Goal: Find specific page/section: Find specific page/section

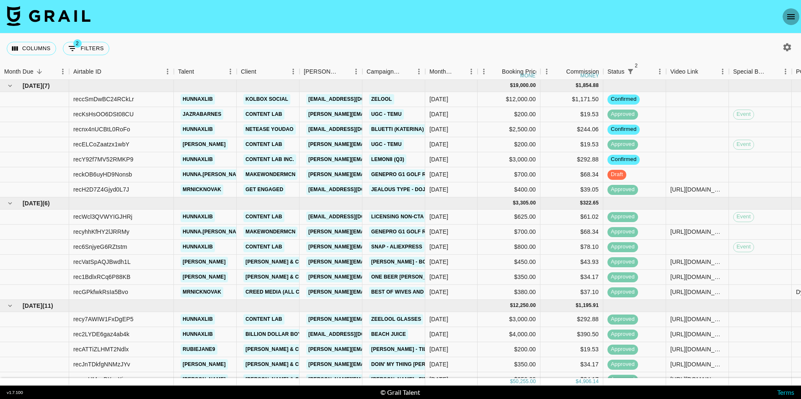
click at [599, 18] on icon "open drawer" at bounding box center [791, 16] width 8 height 5
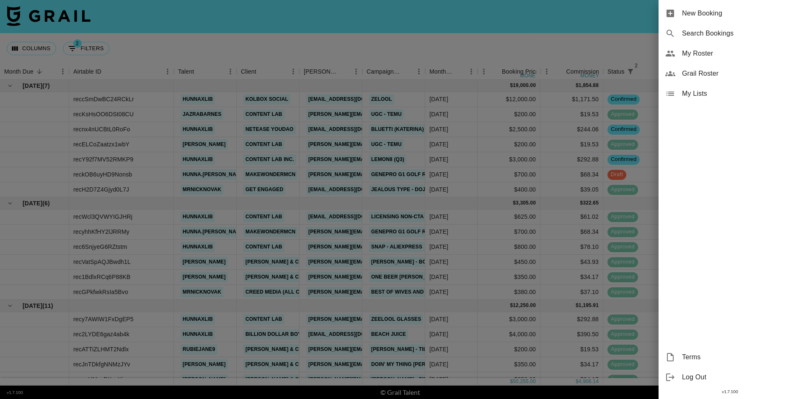
click at [599, 55] on span "My Roster" at bounding box center [738, 54] width 112 height 10
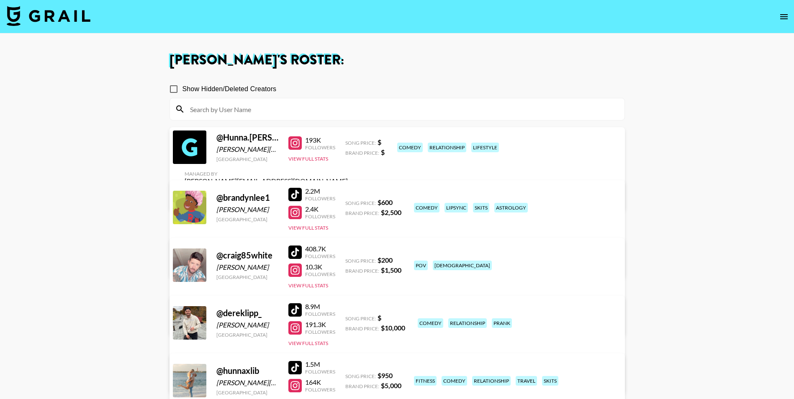
click at [599, 15] on icon "open drawer" at bounding box center [784, 17] width 10 height 10
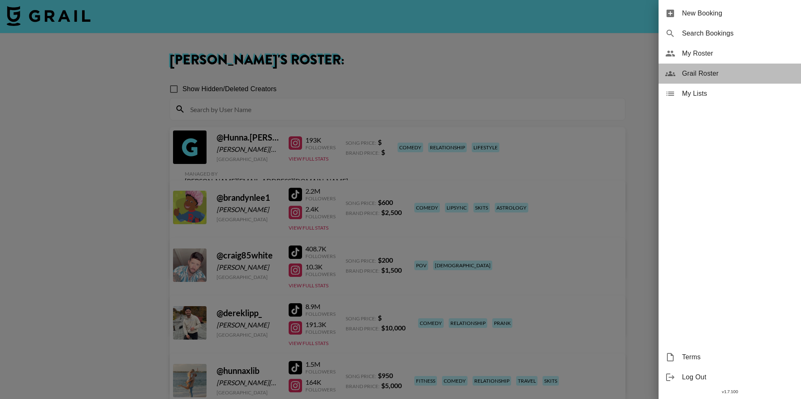
click at [599, 70] on span "Grail Roster" at bounding box center [738, 74] width 112 height 10
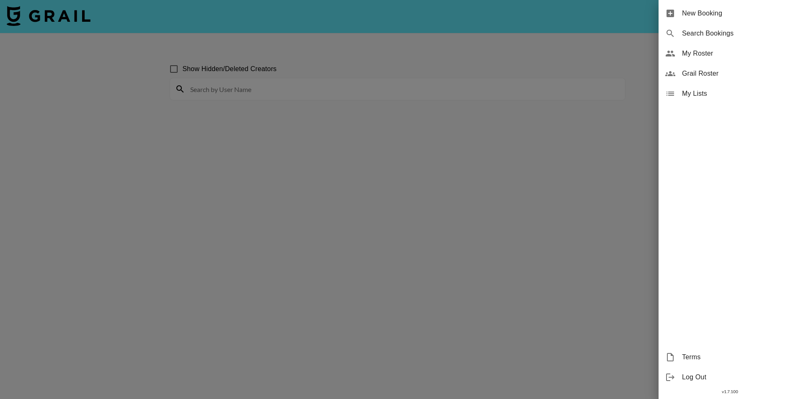
click at [599, 32] on div at bounding box center [400, 199] width 801 height 399
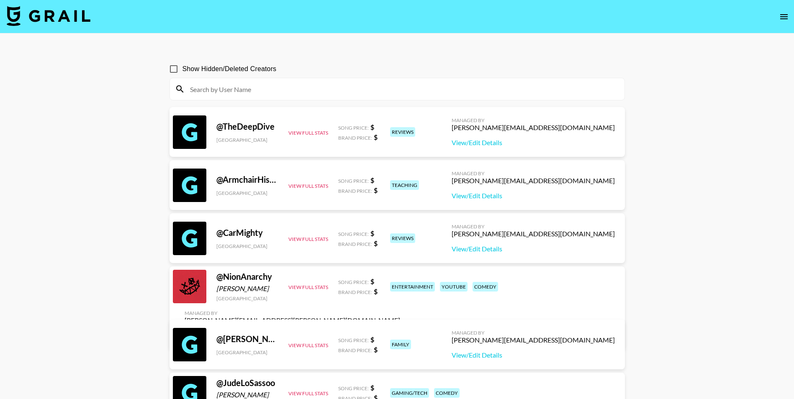
click at [265, 91] on input at bounding box center [402, 88] width 435 height 13
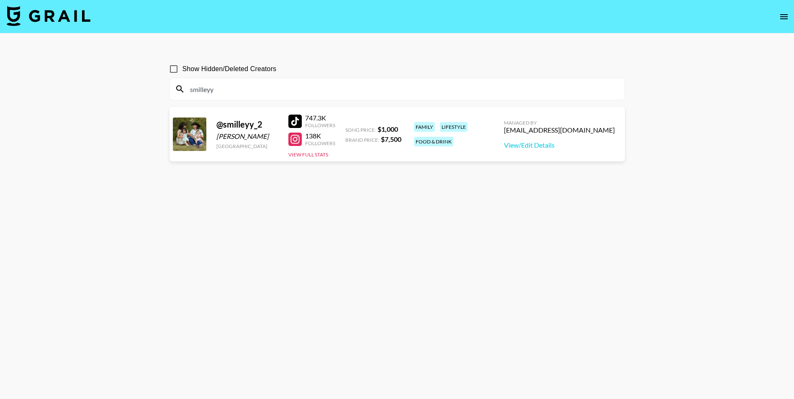
type input "smilleyy"
drag, startPoint x: 614, startPoint y: 130, endPoint x: 547, endPoint y: 132, distance: 66.6
click at [547, 132] on div "Managed By [EMAIL_ADDRESS][DOMAIN_NAME] View/Edit Details" at bounding box center [559, 134] width 124 height 43
copy div "[EMAIL_ADDRESS][DOMAIN_NAME]"
click at [171, 204] on section "Show Hidden/Deleted Creators smilleyy @ smilleyy_2 [PERSON_NAME] [GEOGRAPHIC_DA…" at bounding box center [398, 220] width 456 height 332
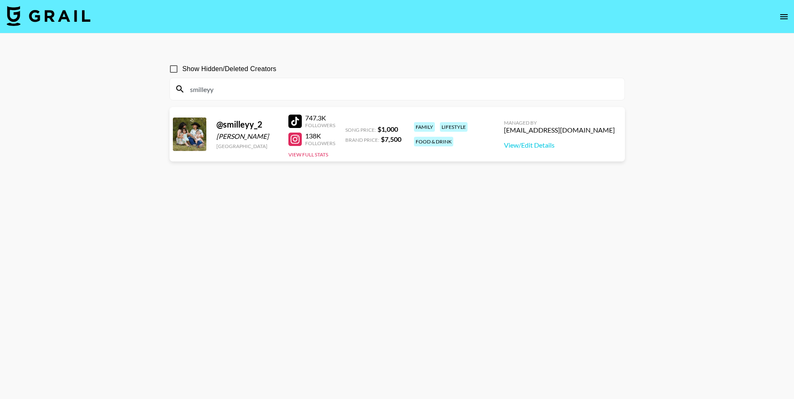
click at [75, 15] on img at bounding box center [49, 16] width 84 height 20
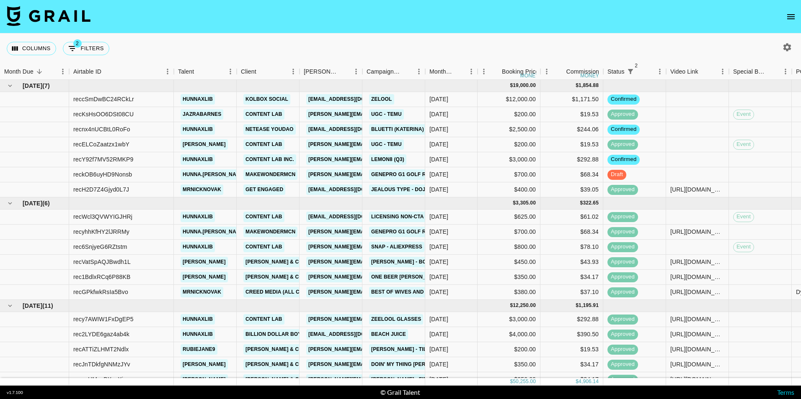
click at [268, 41] on div "Columns 2 Filters + Booking" at bounding box center [400, 49] width 801 height 30
click at [361, 37] on div "Columns 2 Filters + Booking" at bounding box center [400, 49] width 801 height 30
drag, startPoint x: 361, startPoint y: 37, endPoint x: 357, endPoint y: 36, distance: 4.3
click at [357, 36] on div "Columns 2 Filters + Booking" at bounding box center [400, 49] width 801 height 30
